Goal: Information Seeking & Learning: Check status

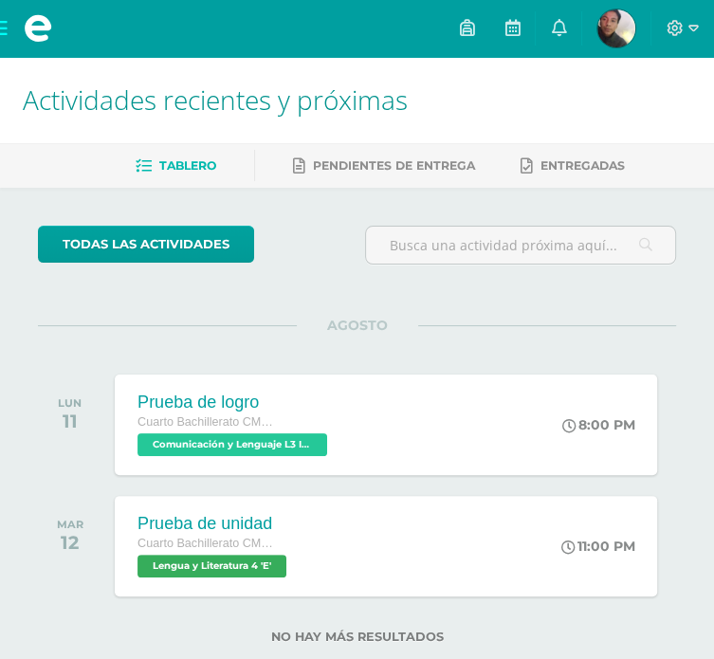
scroll to position [45, 0]
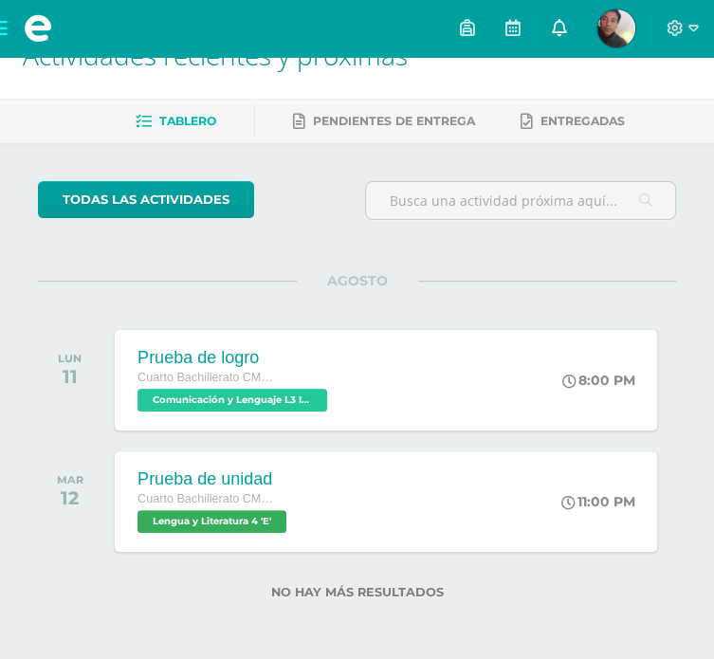
click at [551, 26] on icon at bounding box center [558, 27] width 15 height 17
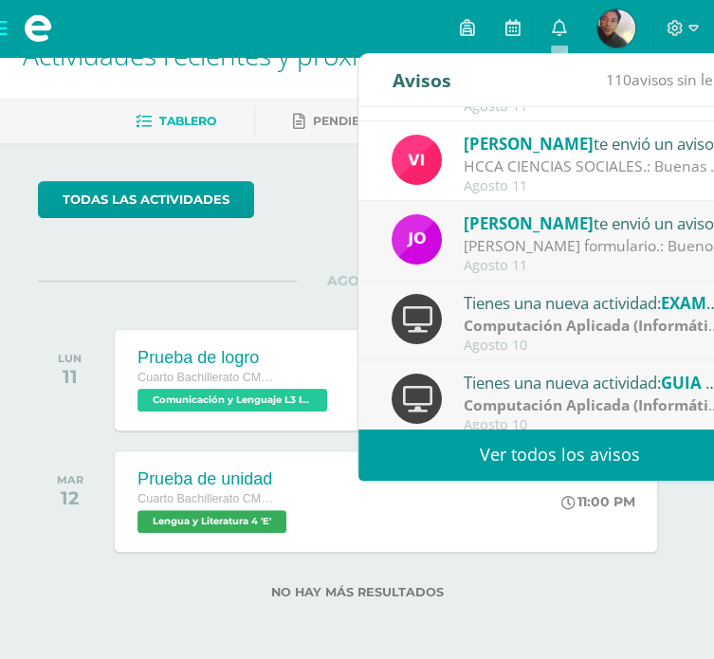
scroll to position [0, 0]
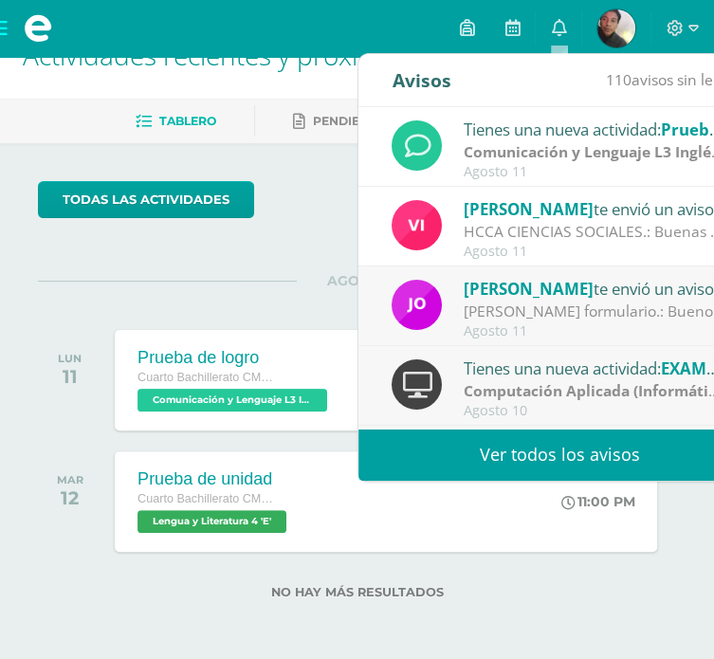
click at [500, 448] on link "Ver todos los avisos" at bounding box center [558, 454] width 401 height 52
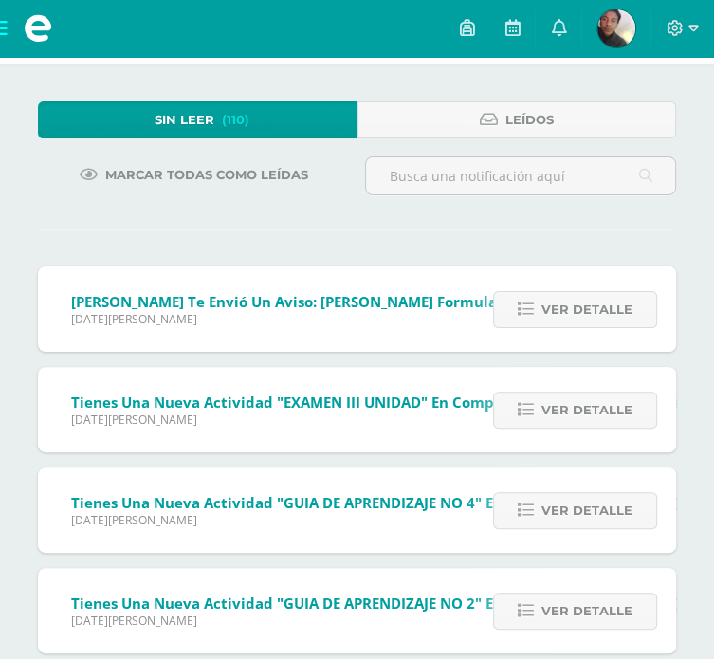
scroll to position [82, 0]
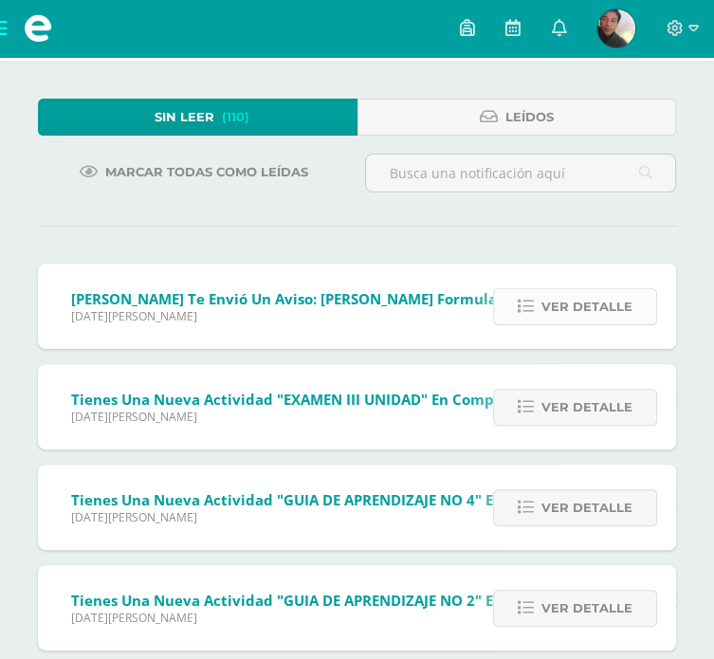
click at [578, 299] on span "Ver detalle" at bounding box center [586, 306] width 91 height 35
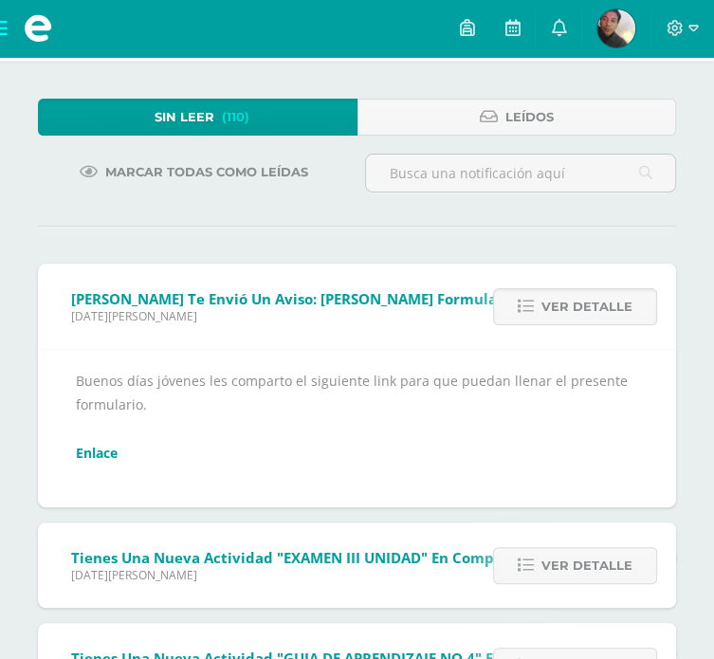
click at [87, 447] on link "Enlace" at bounding box center [97, 453] width 42 height 18
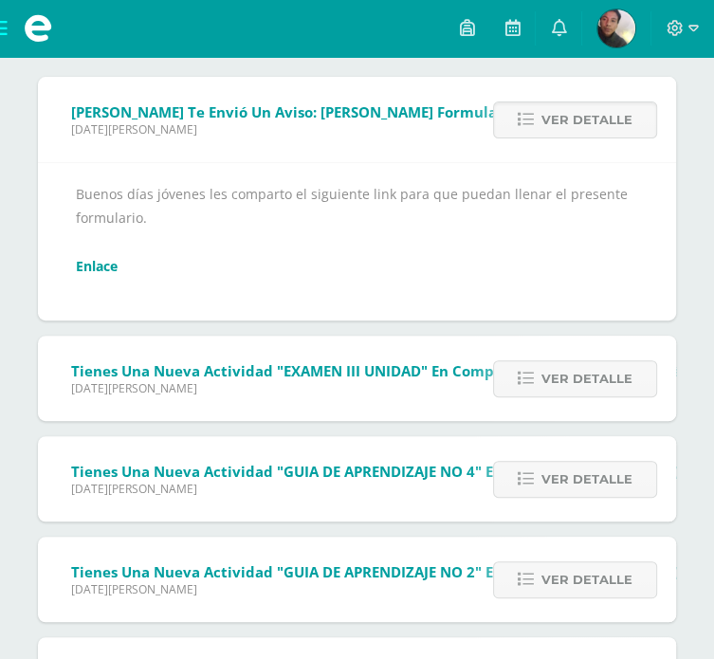
scroll to position [272, 0]
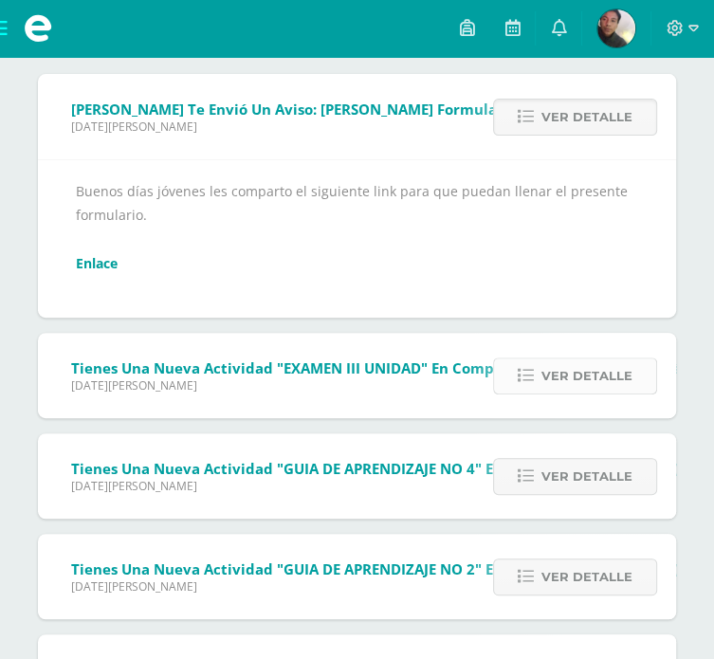
click at [529, 382] on icon at bounding box center [526, 376] width 16 height 16
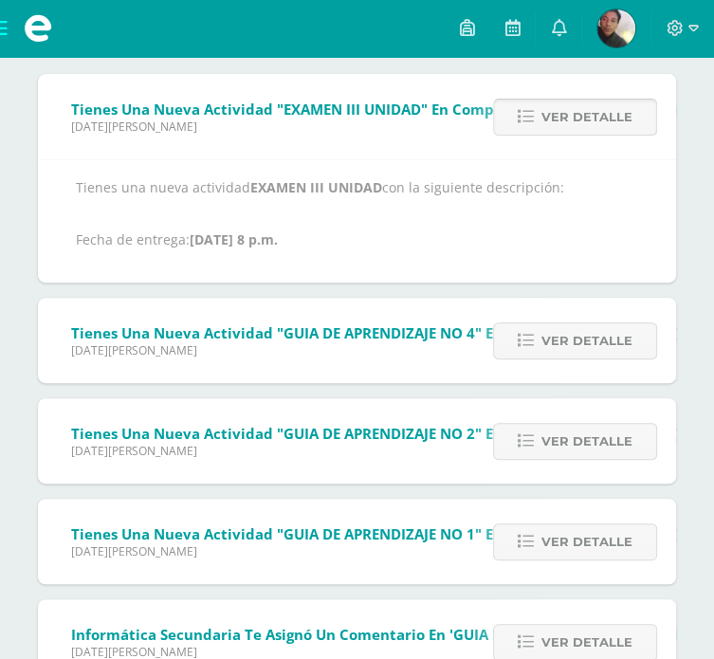
click at [584, 123] on span "Ver detalle" at bounding box center [586, 117] width 91 height 35
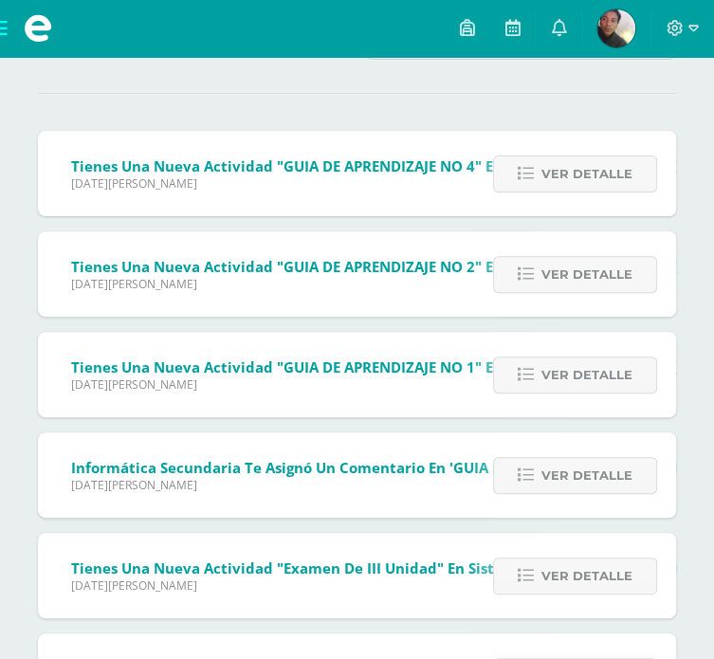
scroll to position [143, 0]
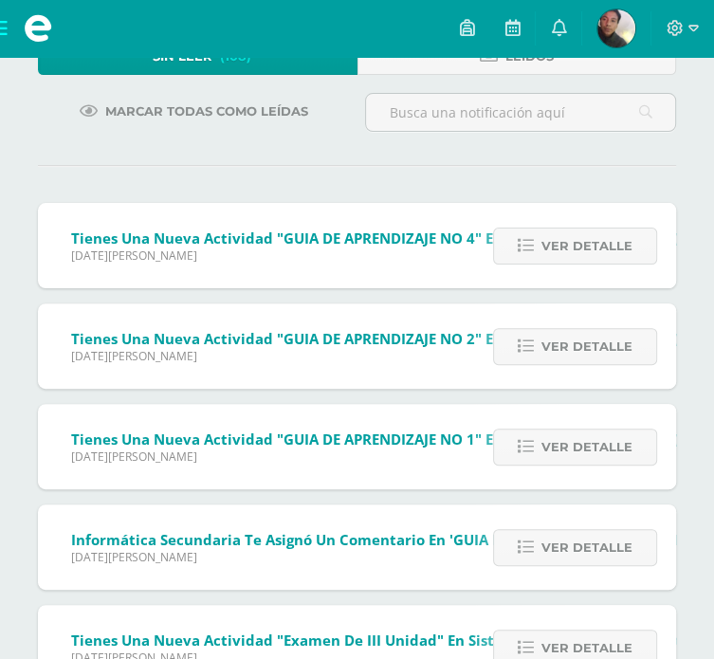
click at [513, 147] on div "Sin leer (108) Leídos Marcar todas como leídas Tienes una nueva actividad "GUIA…" at bounding box center [357, 546] width 714 height 1093
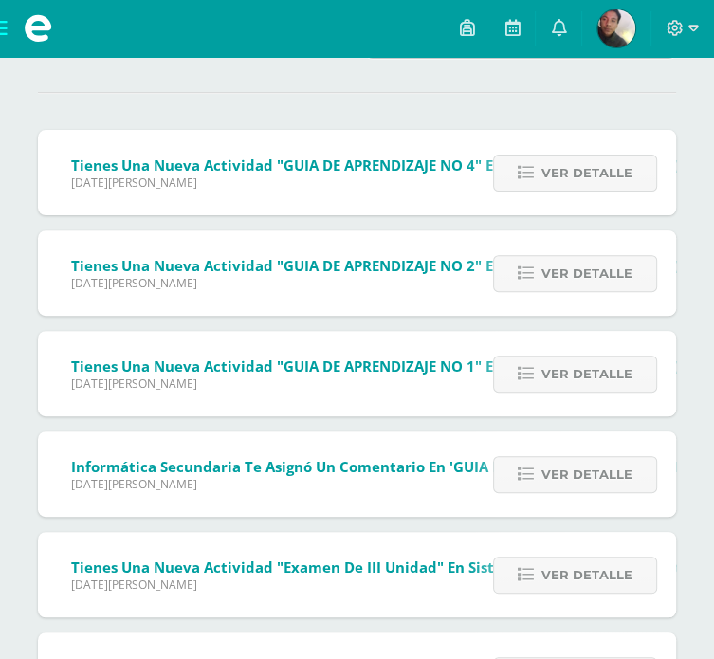
scroll to position [215, 0]
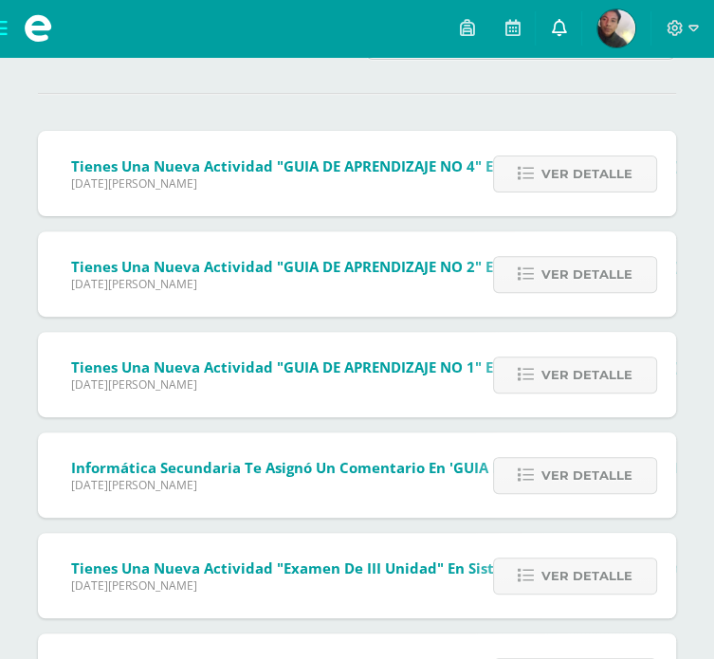
click at [573, 24] on link at bounding box center [558, 28] width 45 height 57
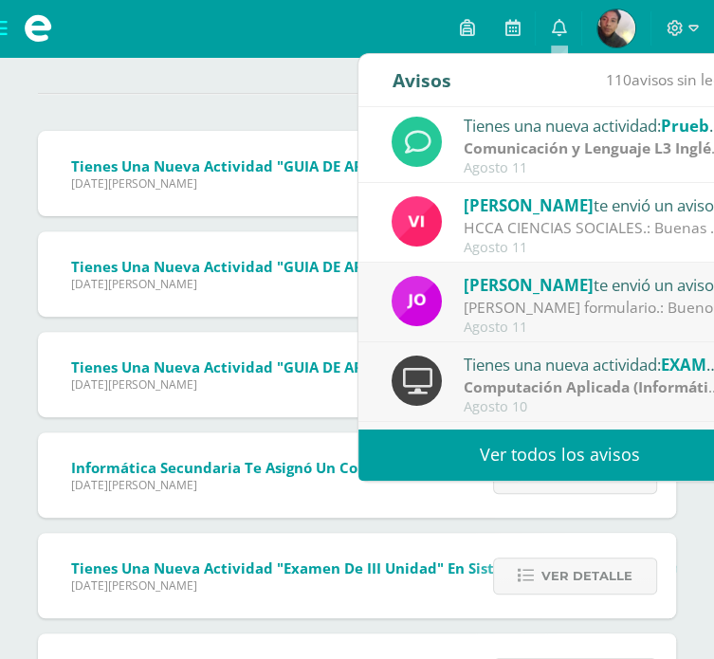
scroll to position [0, 0]
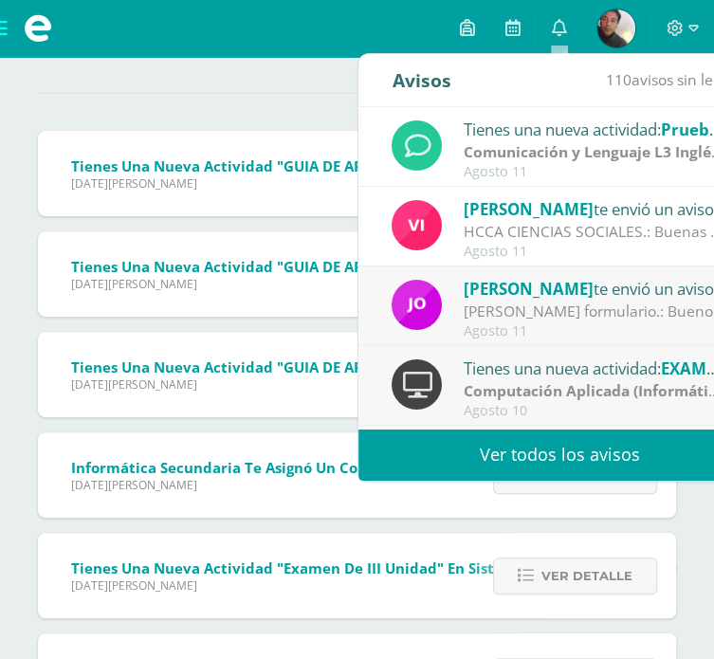
click at [477, 214] on span "[PERSON_NAME]" at bounding box center [529, 209] width 130 height 22
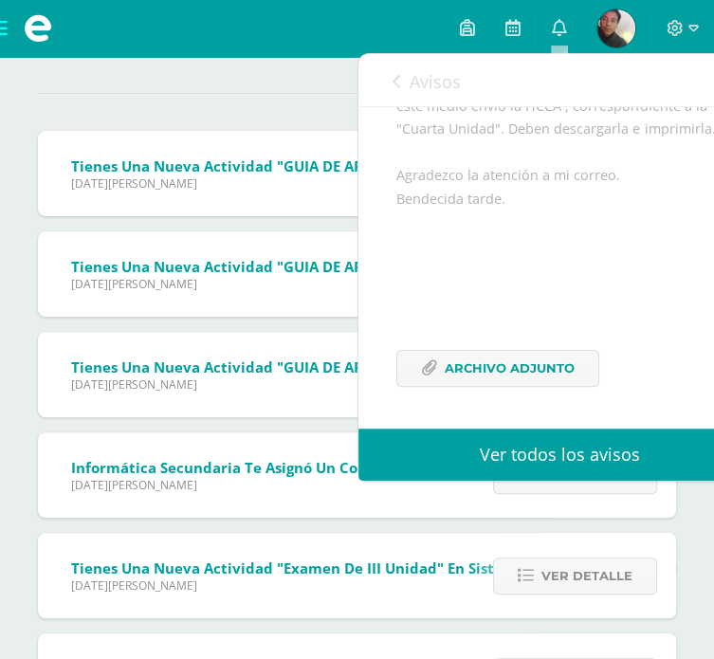
scroll to position [243, 0]
click at [422, 356] on link "Archivo Adjunto" at bounding box center [497, 368] width 203 height 37
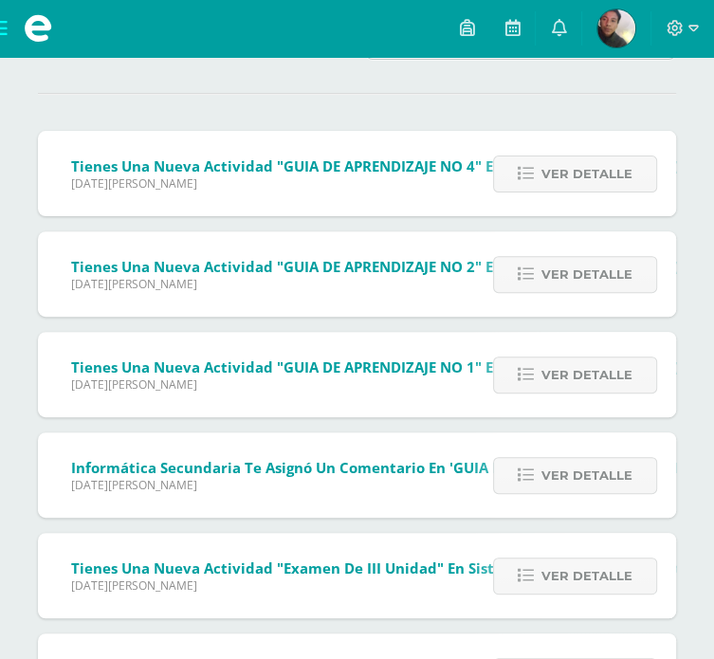
click at [318, 90] on div "Sin leer (108) Leídos Marcar todas como leídas Tienes una nueva actividad "GUIA…" at bounding box center [357, 474] width 714 height 1093
